Goal: Book appointment/travel/reservation

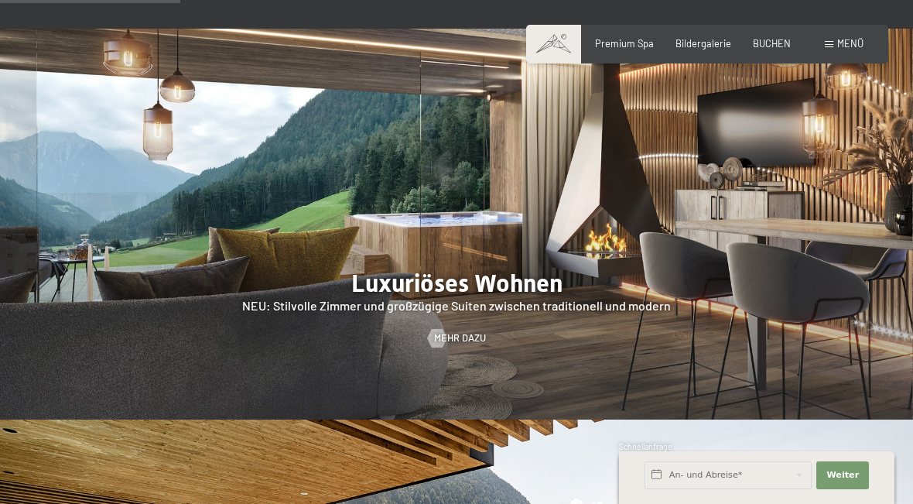
scroll to position [1196, 0]
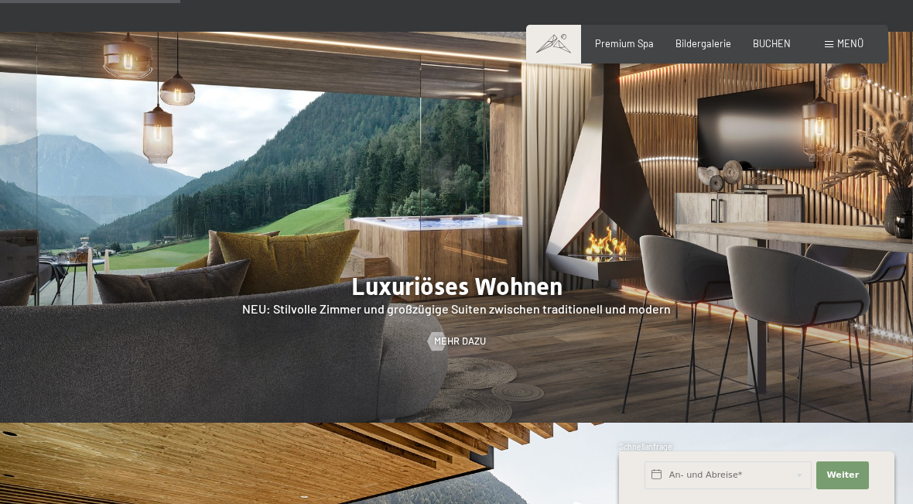
click at [181, 278] on div at bounding box center [456, 227] width 913 height 391
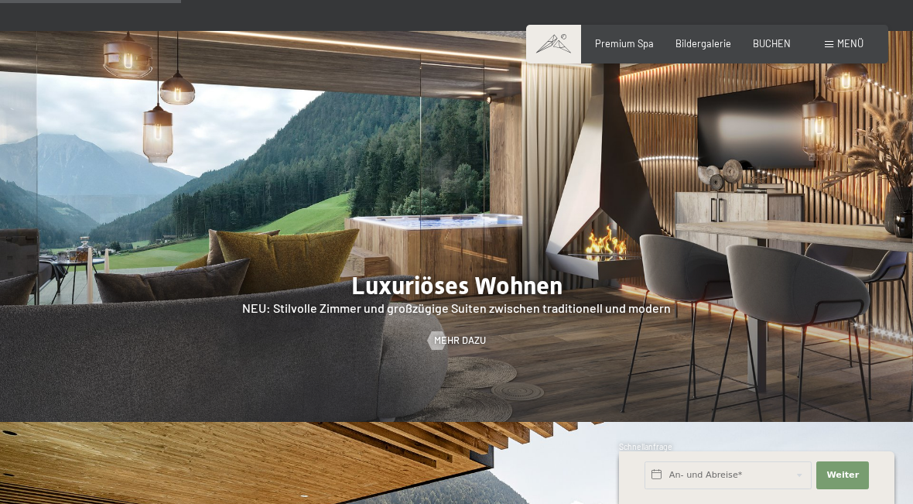
click at [436, 331] on div at bounding box center [437, 340] width 11 height 19
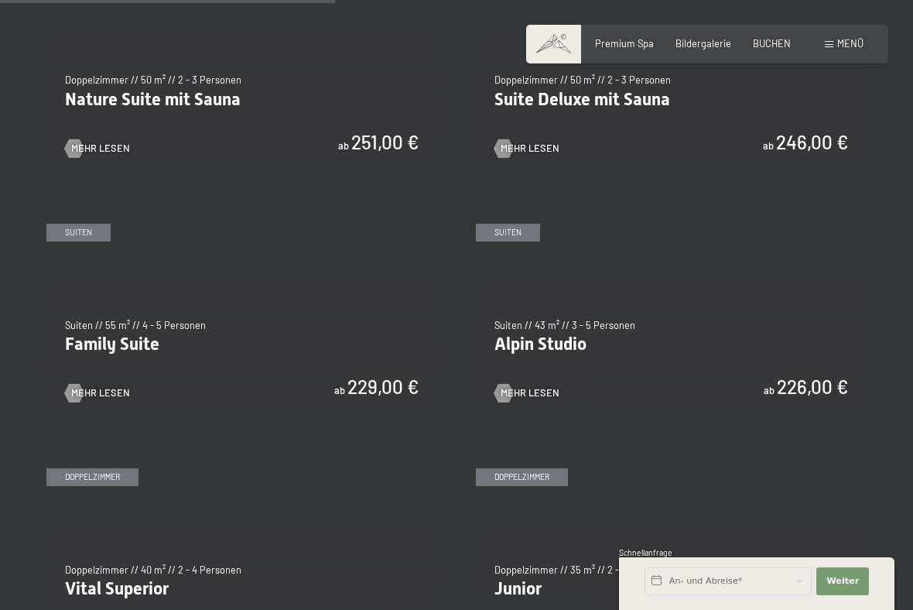
scroll to position [1360, 0]
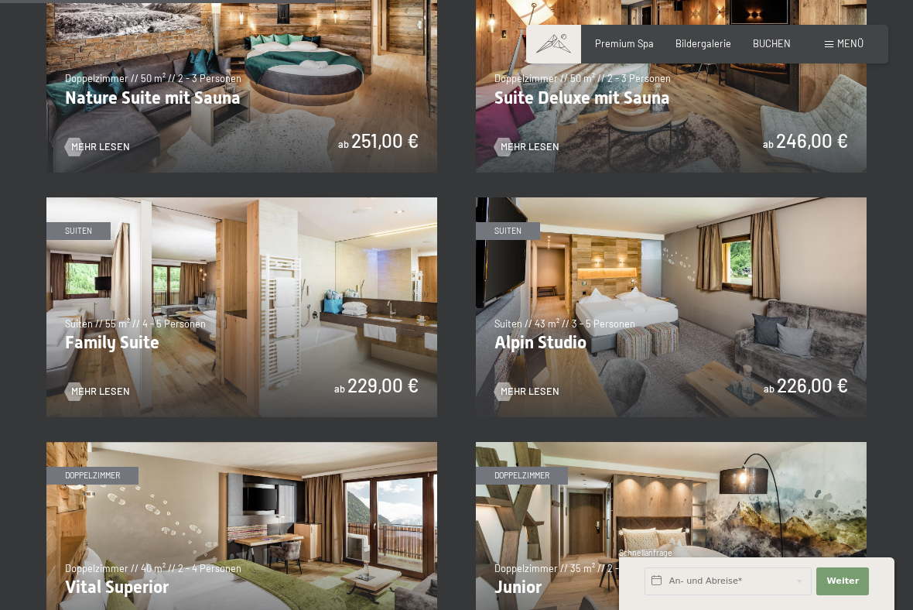
click at [108, 351] on img at bounding box center [241, 307] width 391 height 220
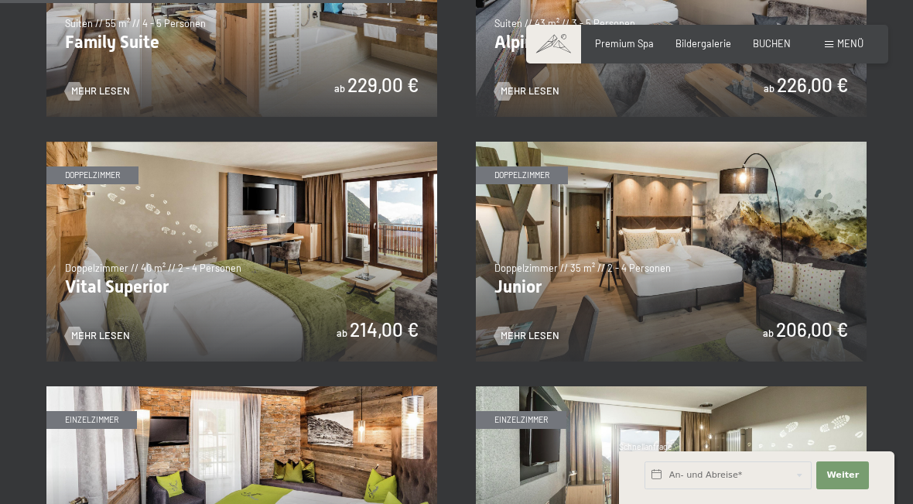
scroll to position [1620, 0]
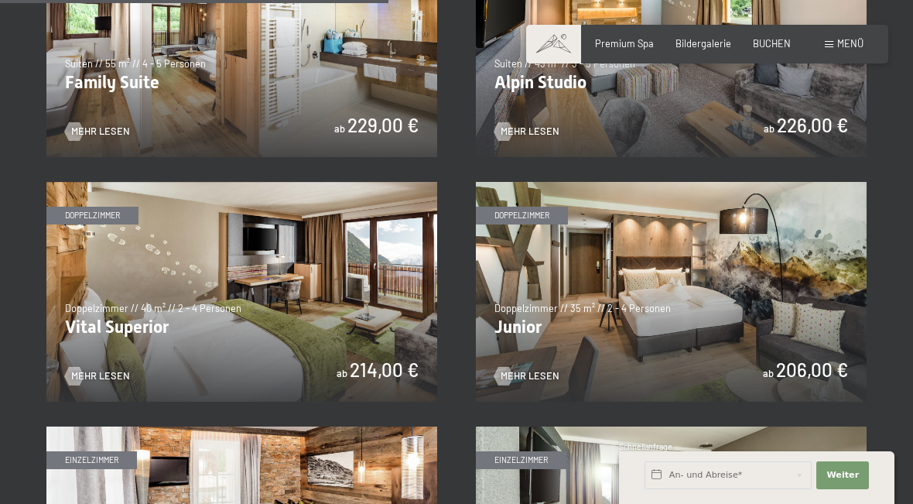
click at [819, 300] on img at bounding box center [671, 292] width 391 height 220
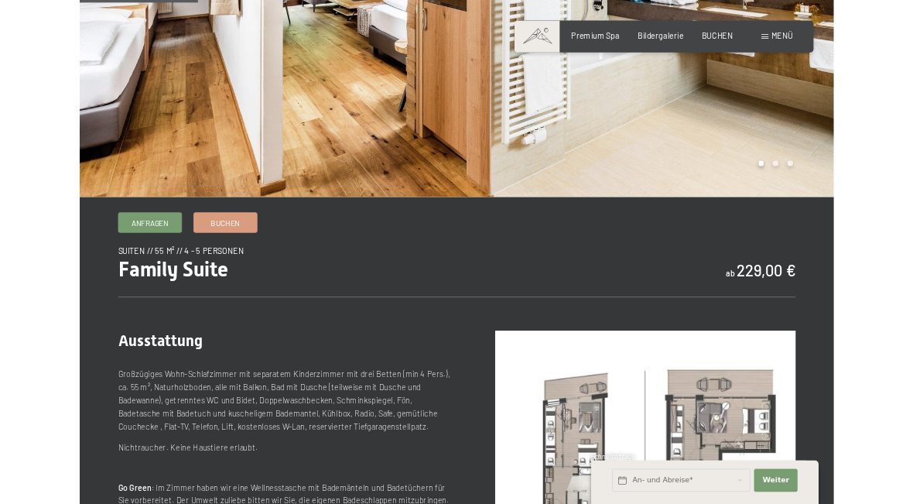
scroll to position [254, 0]
